Goal: Information Seeking & Learning: Find specific fact

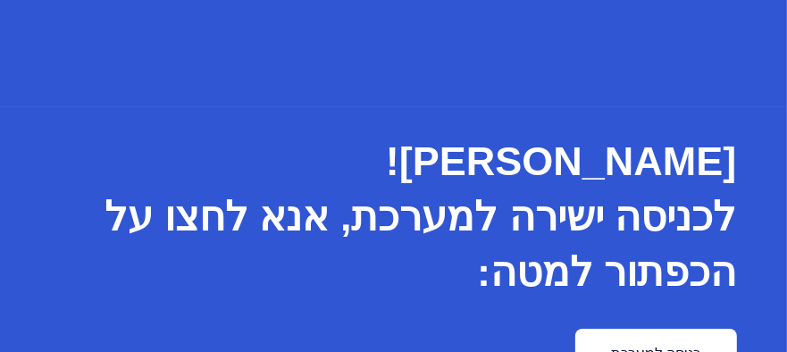
scroll to position [146, 0]
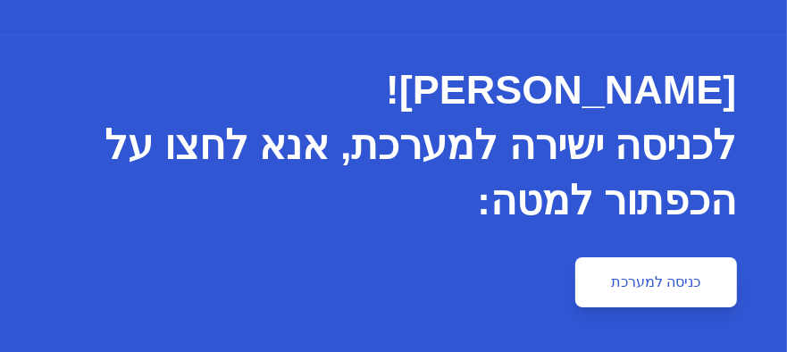
click at [651, 281] on link "כניסה למערכת" at bounding box center [655, 282] width 161 height 50
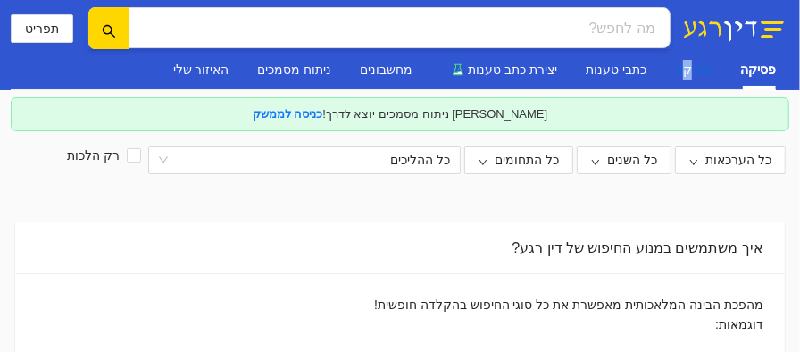
click at [695, 63] on div "חקיקה" at bounding box center [693, 70] width 37 height 20
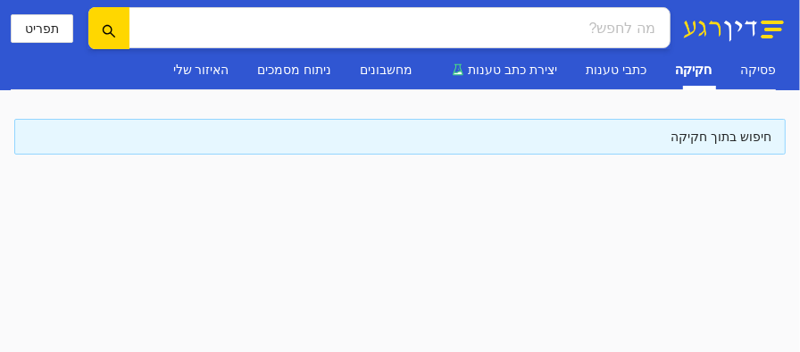
drag, startPoint x: 695, startPoint y: 63, endPoint x: 650, endPoint y: 134, distance: 84.2
click at [650, 134] on div "חיפוש בתוך חקיקה" at bounding box center [400, 137] width 743 height 20
click at [731, 137] on div "חיפוש בתוך חקיקה" at bounding box center [400, 137] width 743 height 20
click at [769, 138] on div "חיפוש בתוך חקיקה" at bounding box center [400, 137] width 743 height 20
click at [741, 139] on div "חיפוש בתוך חקיקה" at bounding box center [400, 137] width 743 height 20
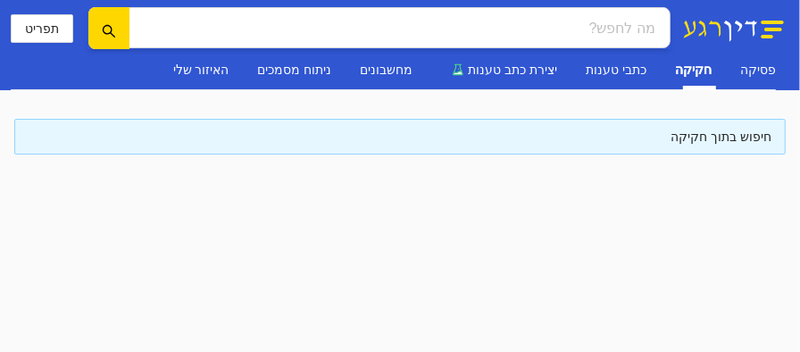
click at [771, 134] on div "חיפוש בתוך חקיקה" at bounding box center [400, 137] width 743 height 20
click at [763, 134] on div "חיפוש בתוך חקיקה" at bounding box center [400, 137] width 743 height 20
drag, startPoint x: 763, startPoint y: 134, endPoint x: 731, endPoint y: 129, distance: 31.6
click at [731, 128] on div "חיפוש בתוך חקיקה" at bounding box center [400, 137] width 743 height 20
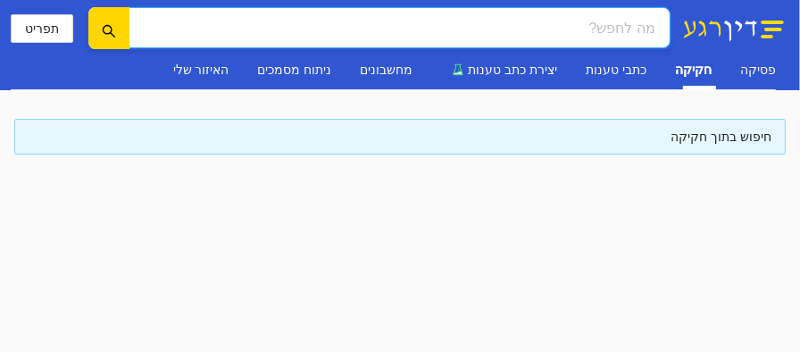
click at [651, 28] on input "search" at bounding box center [406, 28] width 497 height 22
type input ","
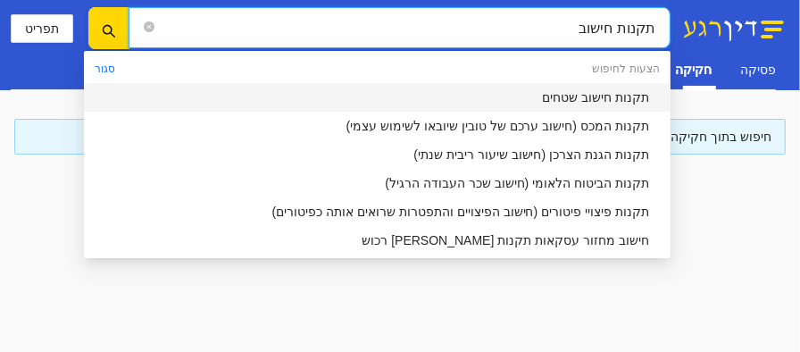
click at [620, 95] on div "תקנות חישוב שטחים" at bounding box center [372, 98] width 555 height 20
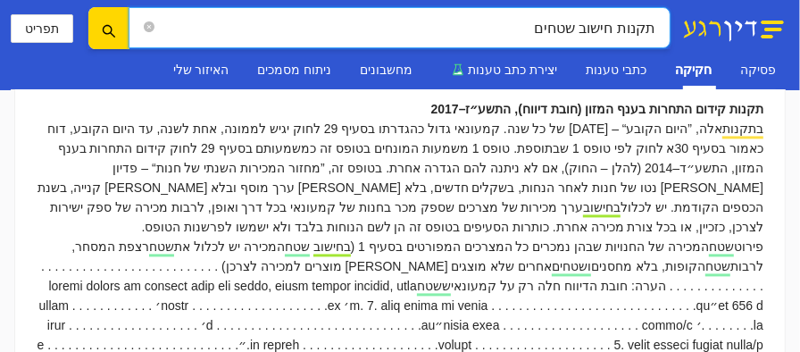
scroll to position [1689, 0]
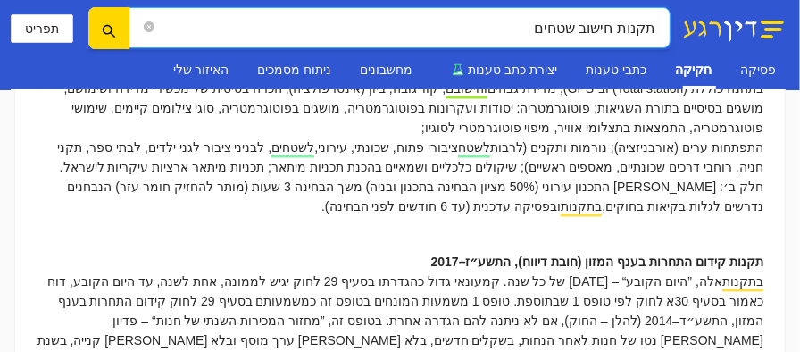
click at [616, 19] on input "תקנות חישוב שטחים" at bounding box center [406, 28] width 497 height 22
click at [102, 29] on icon "search" at bounding box center [109, 31] width 14 height 14
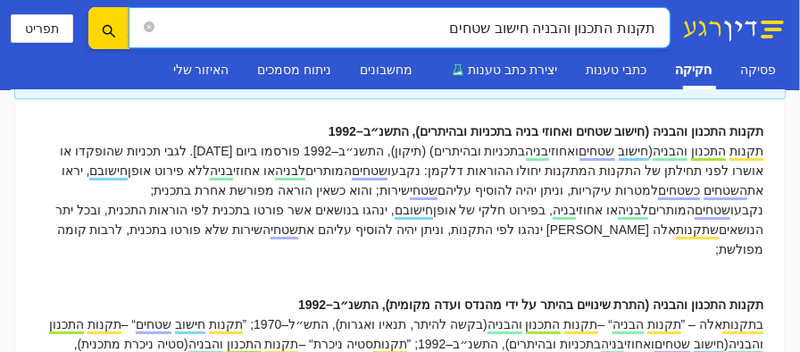
scroll to position [0, 0]
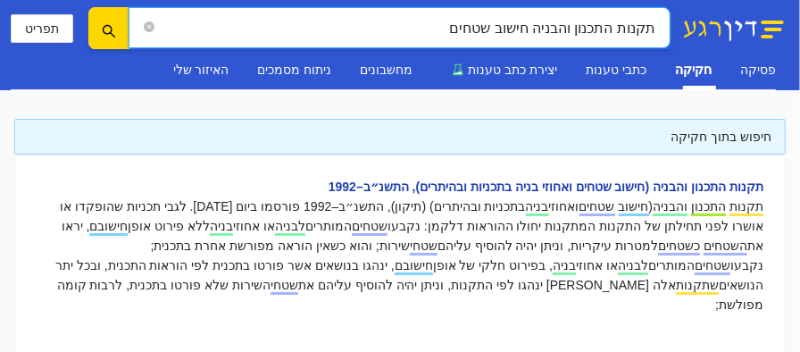
type input "תקנות התכנון והבניה חישוב שטחים"
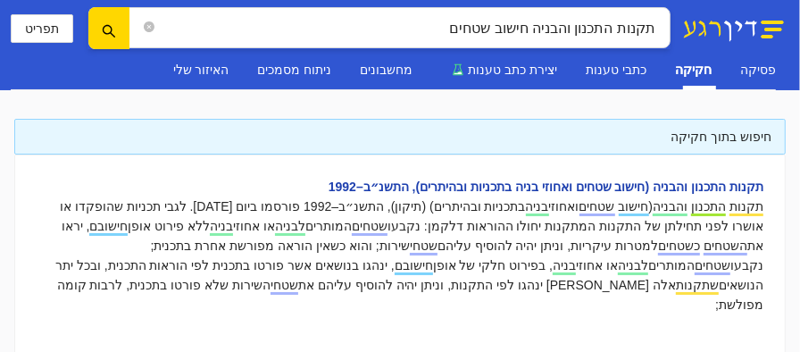
click at [695, 188] on b "תקנות התכנון והבניה (חישוב שטחים ואחוזי בניה בתכניות ובהיתרים), התשנ״ב–1992" at bounding box center [546, 186] width 435 height 14
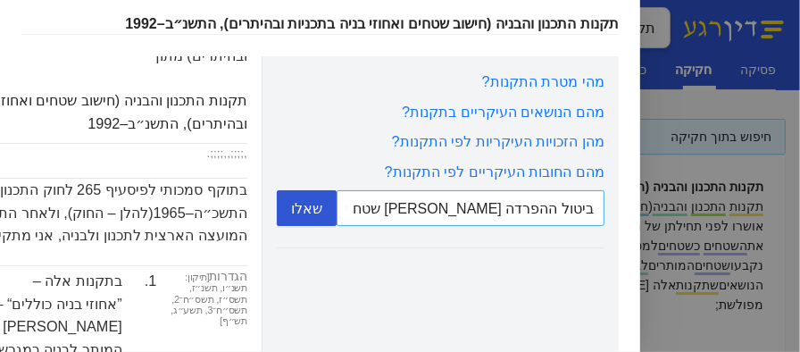
type input "ביטול ההפרדה [PERSON_NAME] שטח עיקרי לשטח שירות"
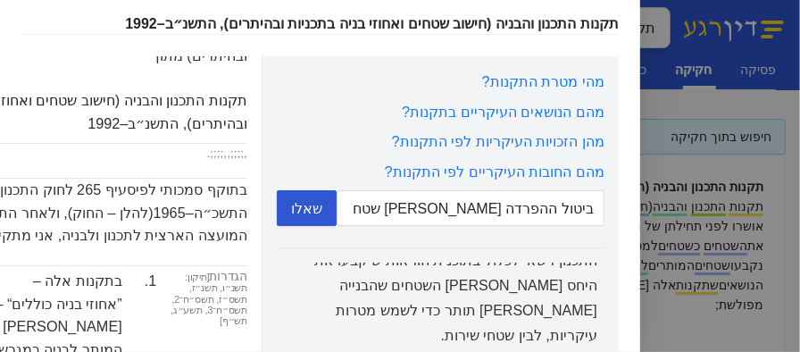
scroll to position [89, 0]
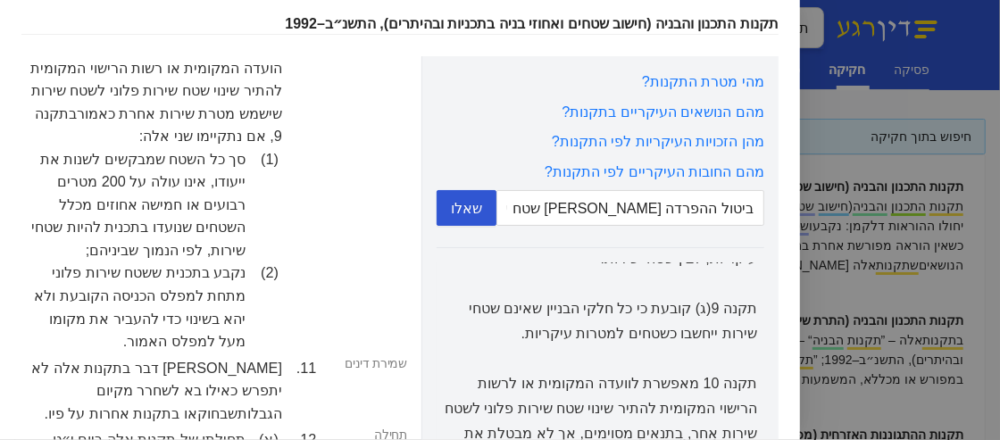
scroll to position [12723, 0]
